Goal: Browse casually: Explore the website without a specific task or goal

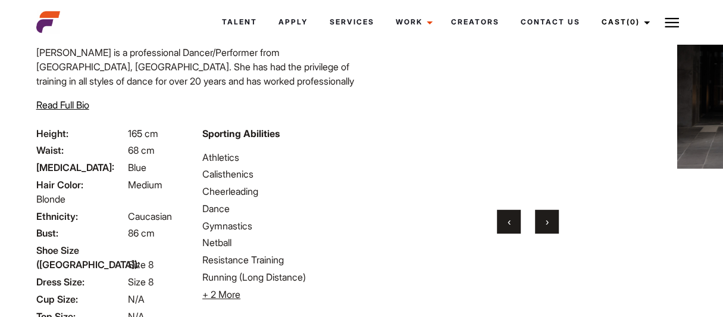
scroll to position [119, 0]
click at [546, 227] on button "›" at bounding box center [547, 221] width 24 height 24
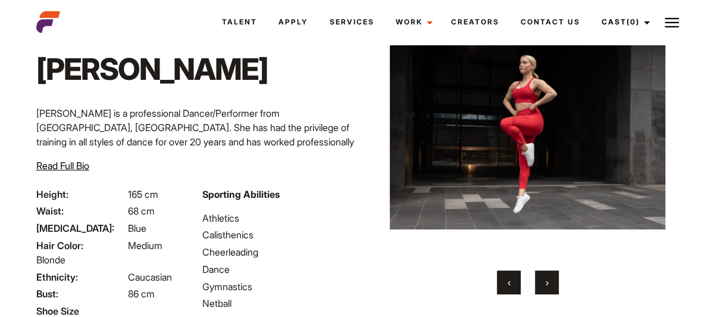
scroll to position [39, 0]
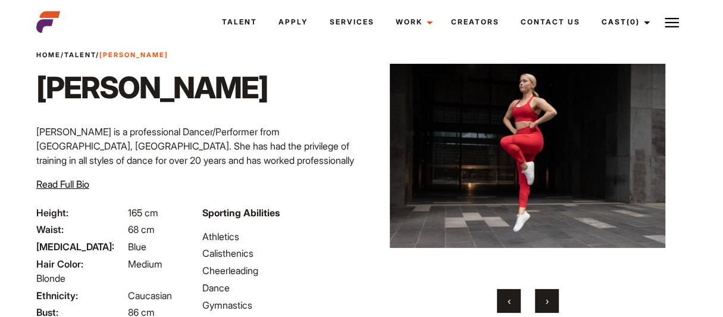
click at [546, 299] on span "›" at bounding box center [546, 301] width 3 height 12
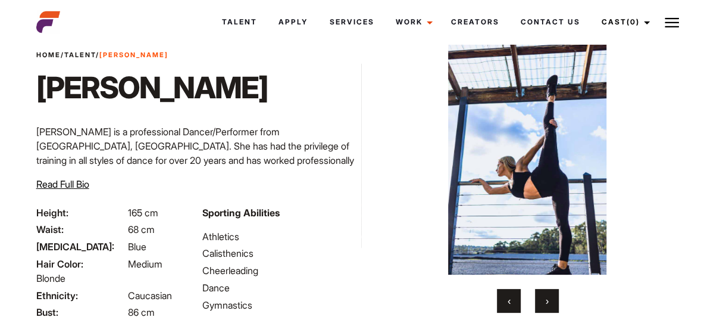
click at [547, 301] on span "›" at bounding box center [546, 301] width 3 height 12
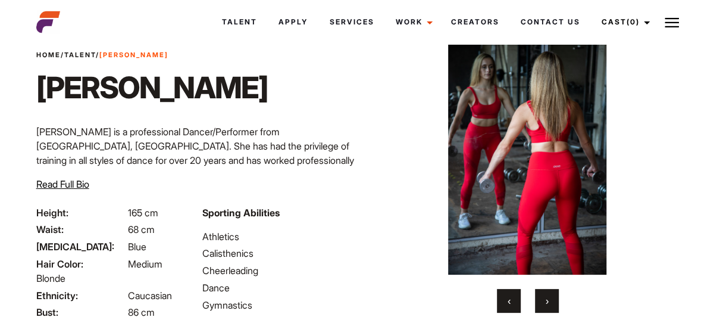
click at [547, 301] on span "›" at bounding box center [546, 301] width 3 height 12
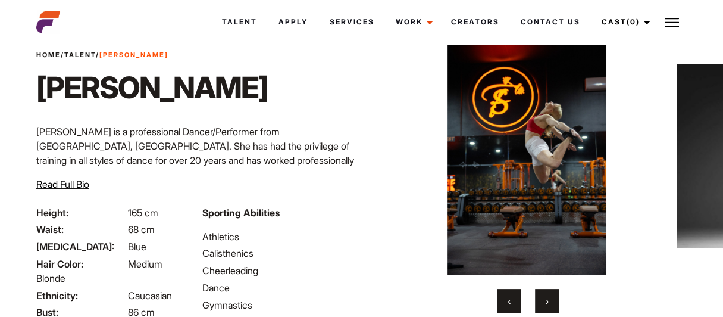
drag, startPoint x: 547, startPoint y: 301, endPoint x: 581, endPoint y: 292, distance: 35.6
click at [581, 292] on div "‹ ›" at bounding box center [527, 301] width 275 height 24
click at [547, 297] on span "›" at bounding box center [546, 301] width 3 height 12
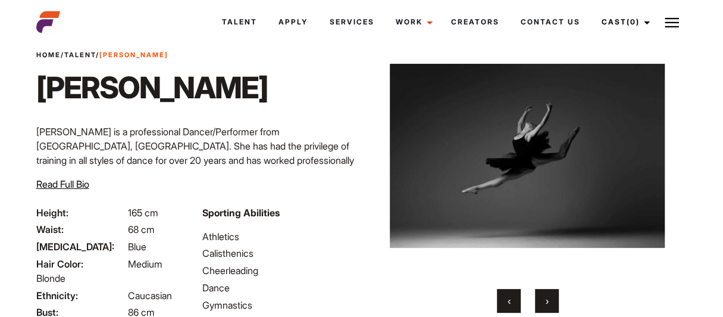
click at [547, 297] on span "›" at bounding box center [546, 301] width 3 height 12
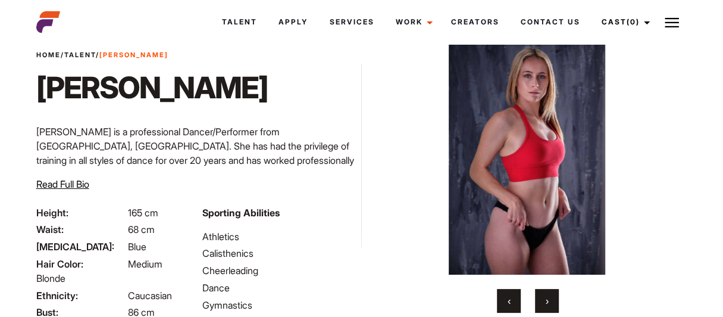
click at [547, 297] on span "›" at bounding box center [546, 301] width 3 height 12
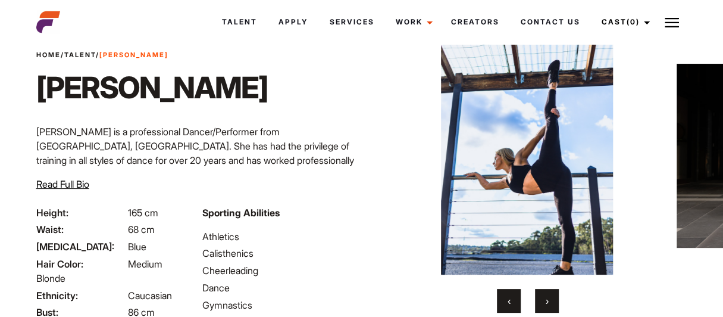
click at [547, 297] on span "›" at bounding box center [546, 301] width 3 height 12
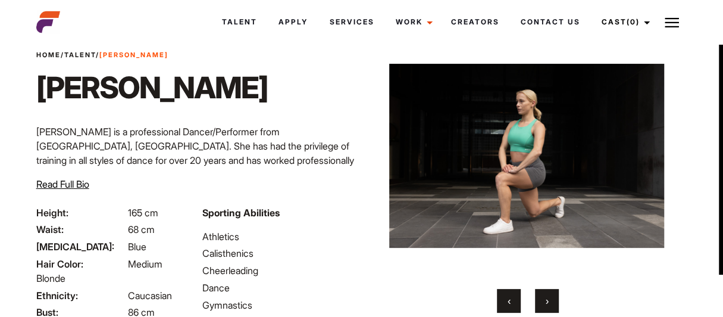
click at [547, 297] on span "›" at bounding box center [546, 301] width 3 height 12
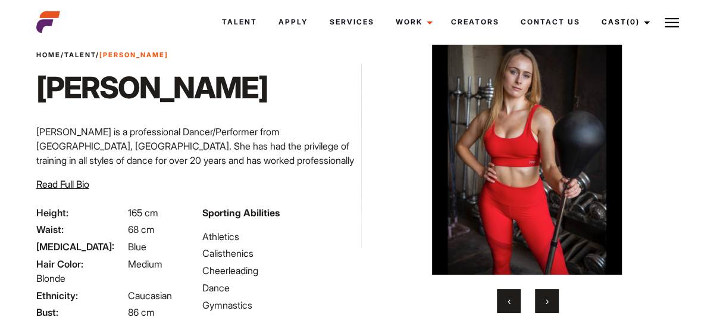
click at [547, 297] on span "›" at bounding box center [546, 301] width 3 height 12
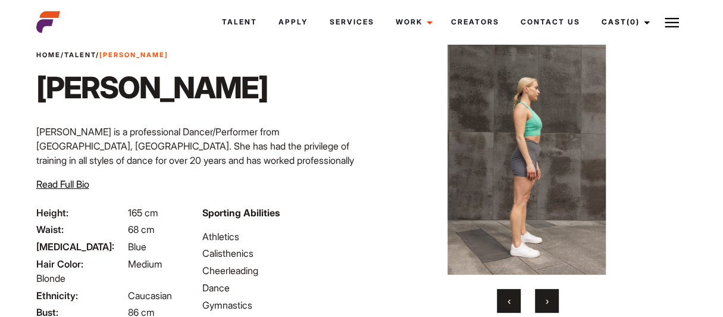
click at [547, 297] on span "›" at bounding box center [546, 301] width 3 height 12
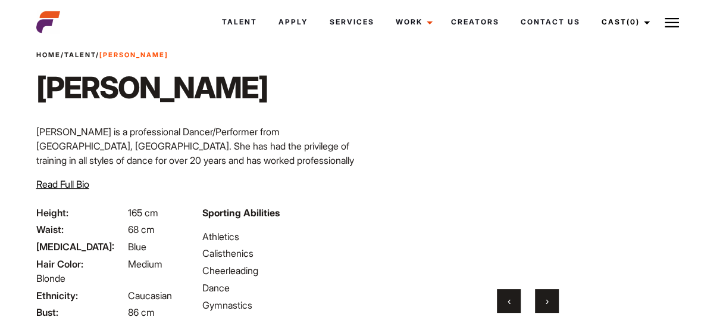
click at [547, 297] on span "›" at bounding box center [546, 301] width 3 height 12
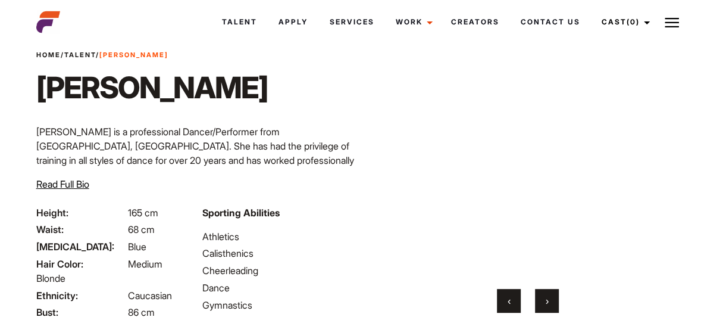
click at [547, 297] on span "›" at bounding box center [546, 301] width 3 height 12
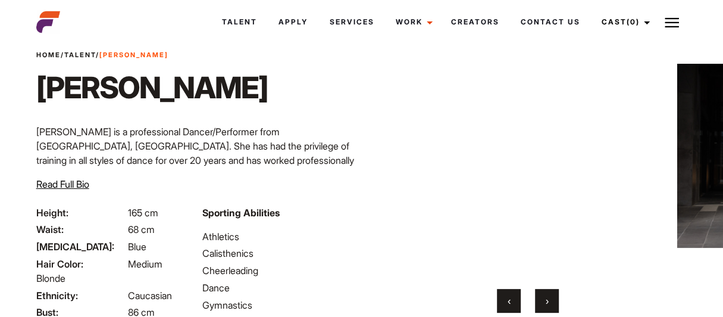
click at [547, 297] on span "›" at bounding box center [546, 301] width 3 height 12
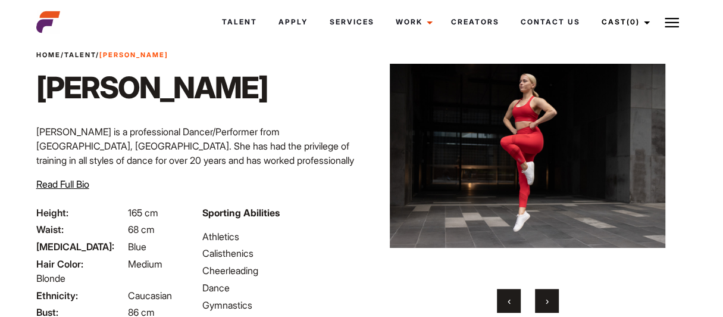
click at [547, 297] on span "›" at bounding box center [546, 301] width 3 height 12
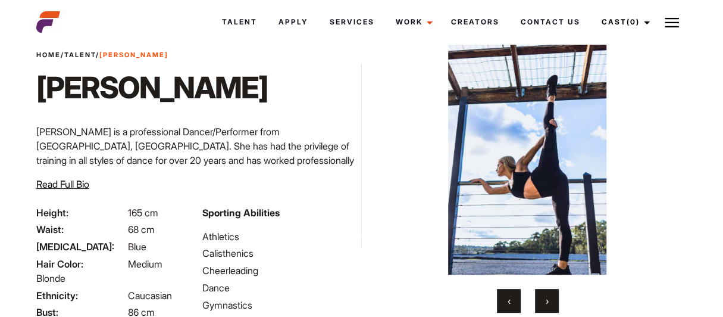
click at [547, 297] on span "›" at bounding box center [546, 301] width 3 height 12
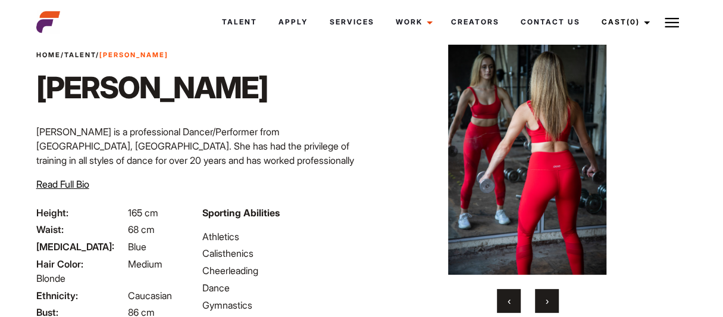
click at [547, 297] on span "›" at bounding box center [546, 301] width 3 height 12
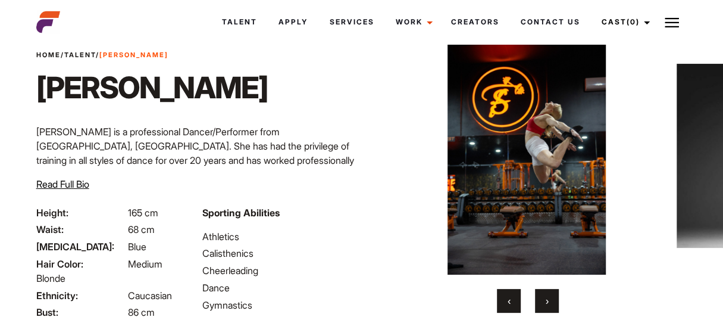
click at [547, 297] on span "›" at bounding box center [546, 301] width 3 height 12
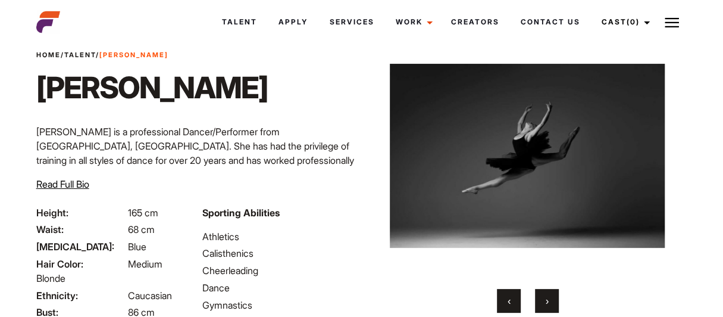
click at [547, 297] on span "›" at bounding box center [546, 301] width 3 height 12
